Goal: Find specific page/section: Find specific page/section

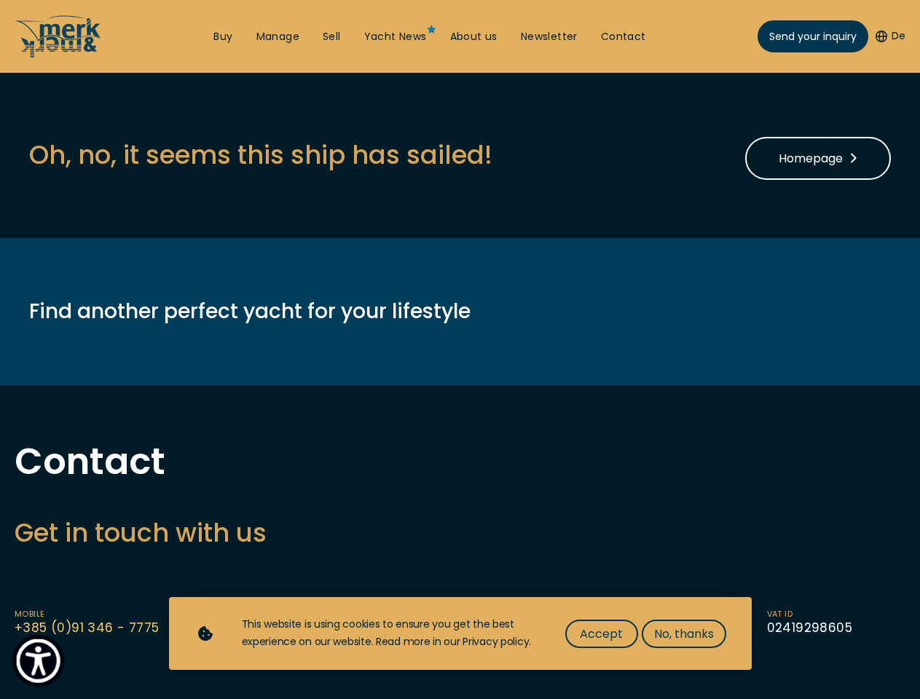
click at [38, 660] on img "Show Accessibility Preferences" at bounding box center [38, 661] width 44 height 44
click at [888, 36] on button "De" at bounding box center [890, 36] width 30 height 15
click at [260, 154] on h3 "Oh, no, it seems this ship has sailed!" at bounding box center [260, 155] width 463 height 36
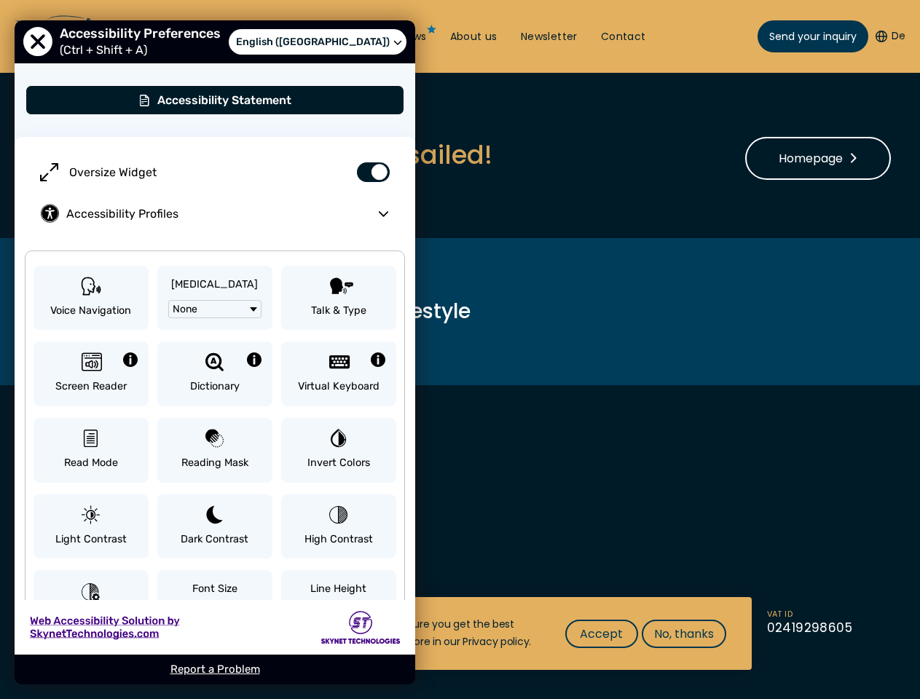
click at [459, 532] on h3 "Get in touch with us" at bounding box center [460, 533] width 890 height 36
click at [601, 633] on span "Accept" at bounding box center [601, 634] width 43 height 18
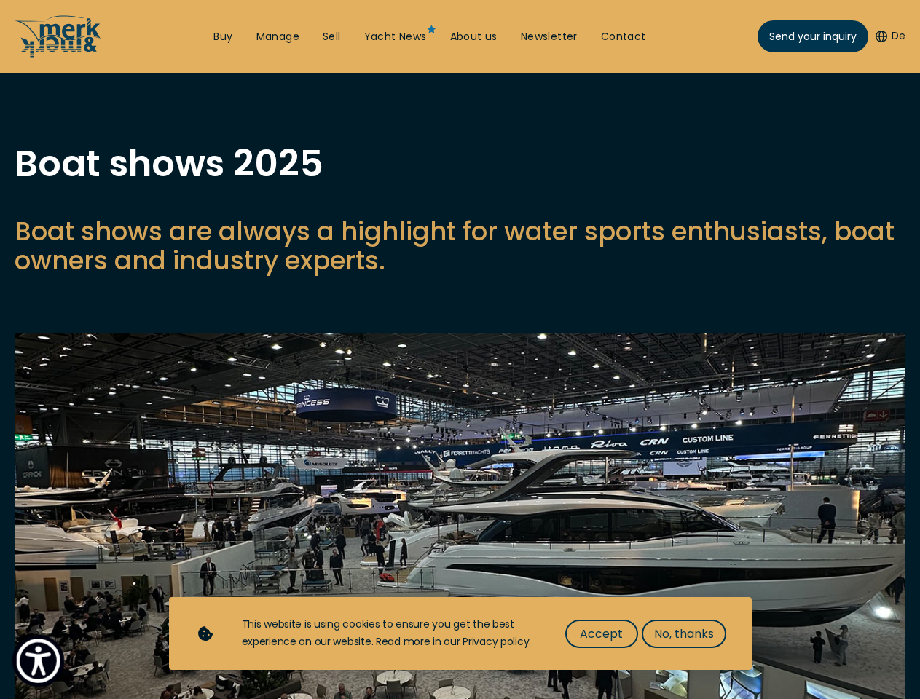
click at [38, 660] on img "Show Accessibility Preferences" at bounding box center [38, 661] width 44 height 44
